Goal: Transaction & Acquisition: Purchase product/service

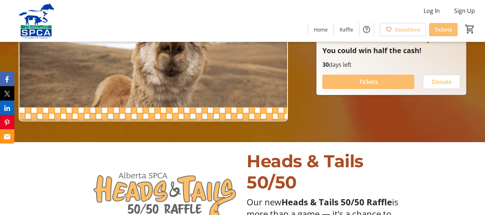
scroll to position [36, 0]
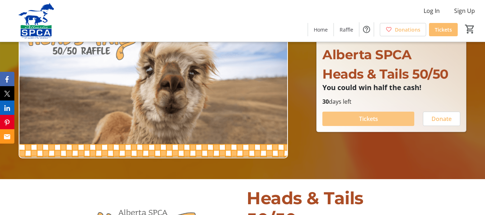
click at [351, 120] on span at bounding box center [369, 118] width 92 height 17
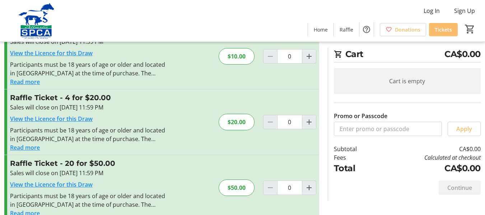
scroll to position [72, 0]
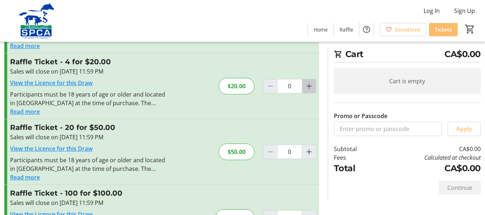
click at [311, 90] on mat-icon "Increment by one" at bounding box center [309, 86] width 9 height 9
type input "1"
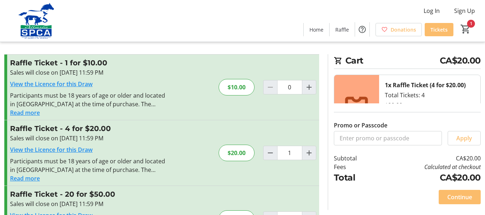
scroll to position [0, 0]
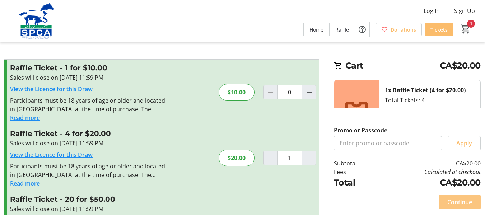
click at [455, 197] on span at bounding box center [460, 202] width 42 height 17
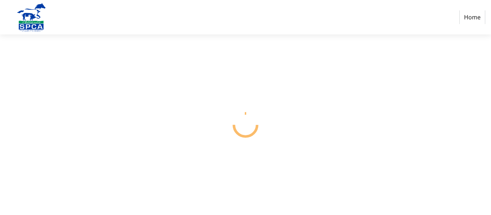
select select "CA"
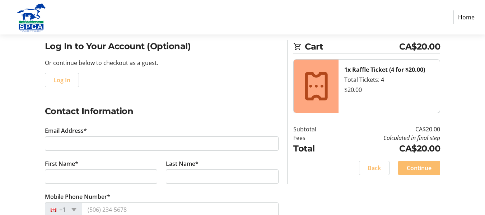
scroll to position [72, 0]
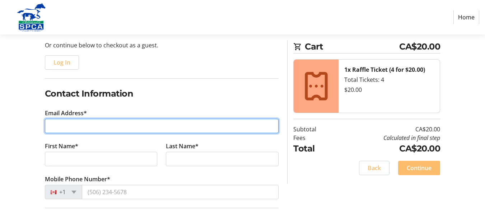
click at [91, 127] on input "Email Address*" at bounding box center [162, 126] width 234 height 14
type input "[PERSON_NAME][EMAIL_ADDRESS][DOMAIN_NAME]"
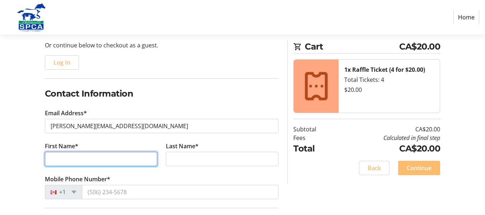
type input "deb"
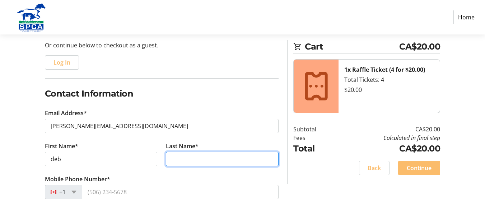
type input "burtoway"
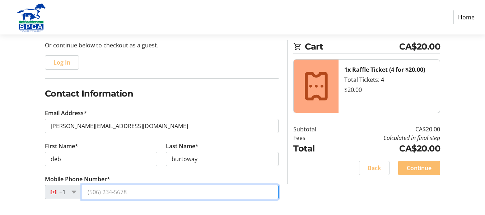
type input "[PHONE_NUMBER]"
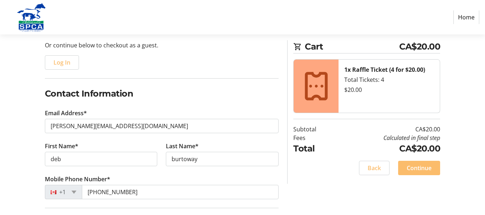
type input "[STREET_ADDRESS]"
type input "[GEOGRAPHIC_DATA]"
select select "AB"
type input "T3H 5T5"
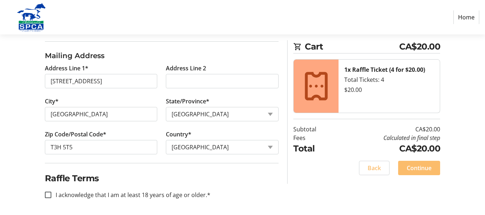
scroll to position [240, 0]
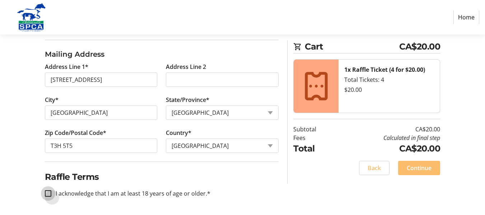
click at [48, 194] on input "I acknowledge that I am at least 18 years of age or older.*" at bounding box center [48, 193] width 6 height 6
checkbox input "true"
click at [427, 167] on span "Continue" at bounding box center [419, 168] width 25 height 9
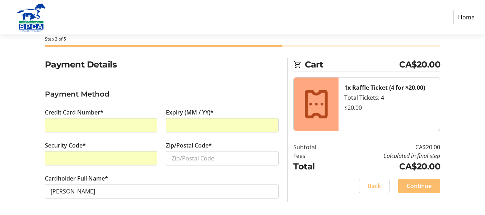
scroll to position [37, 0]
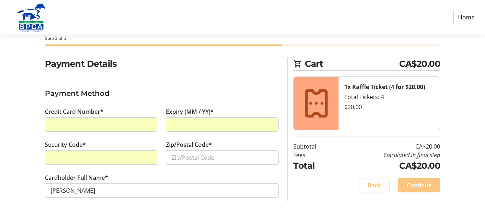
click at [428, 183] on span "Continue" at bounding box center [419, 185] width 25 height 9
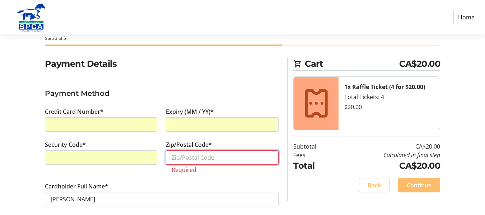
click at [217, 158] on input "Zip/Postal Code*" at bounding box center [222, 157] width 113 height 14
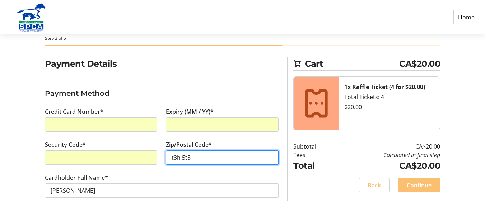
type input "t3h 5t5"
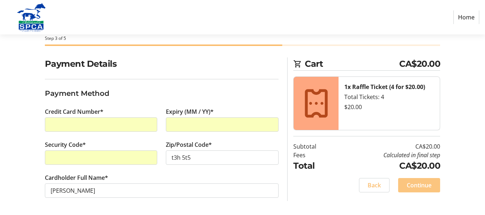
click at [418, 183] on span "Continue" at bounding box center [419, 185] width 25 height 9
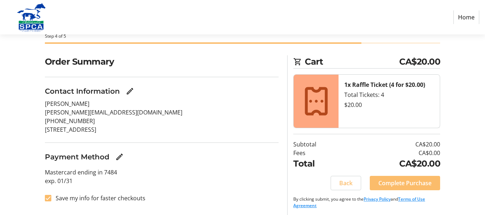
scroll to position [41, 0]
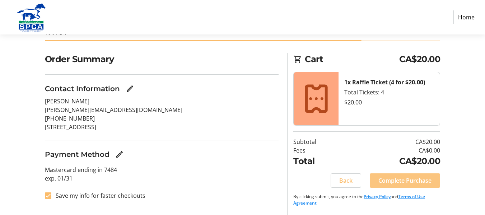
click at [404, 179] on span "Complete Purchase" at bounding box center [405, 180] width 53 height 9
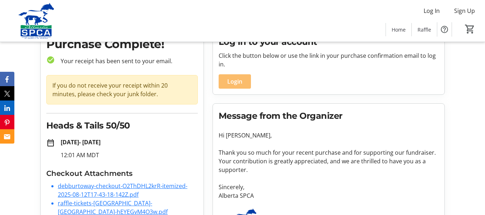
scroll to position [71, 0]
